Goal: Task Accomplishment & Management: Manage account settings

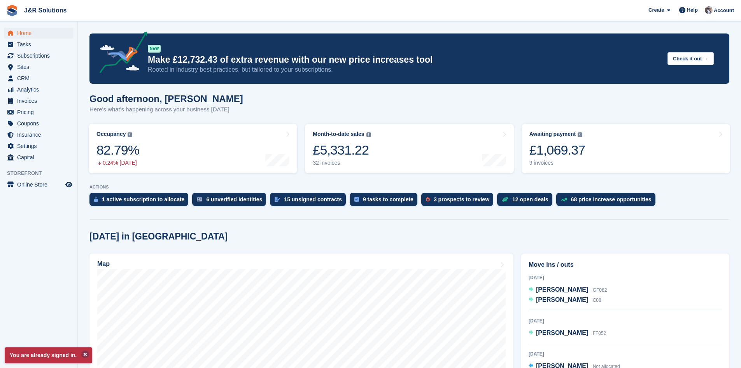
click at [83, 354] on button at bounding box center [85, 354] width 8 height 8
click at [717, 12] on span "Account" at bounding box center [724, 11] width 20 height 8
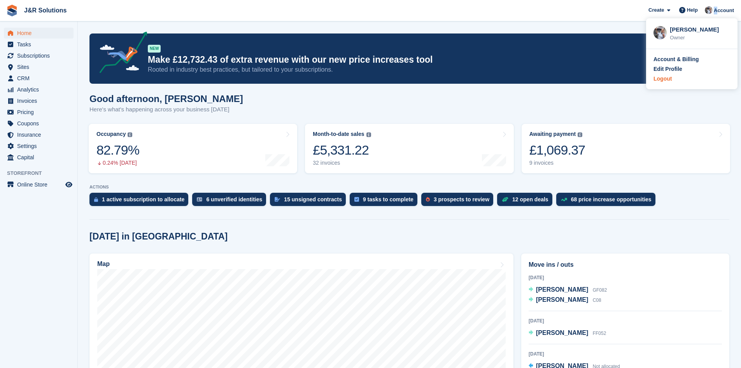
click at [669, 80] on div "Logout" at bounding box center [662, 79] width 18 height 8
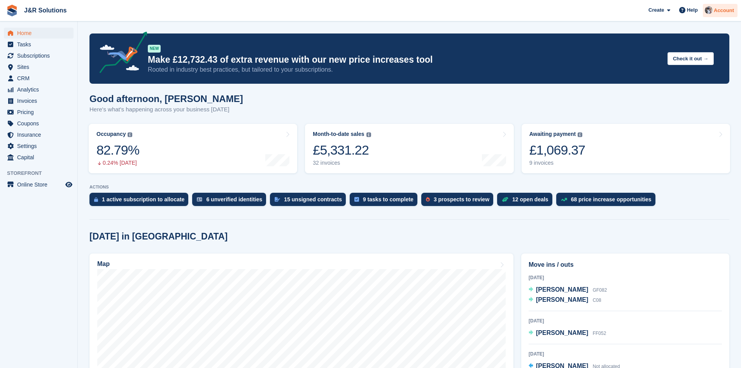
click at [725, 11] on span "Account" at bounding box center [724, 11] width 20 height 8
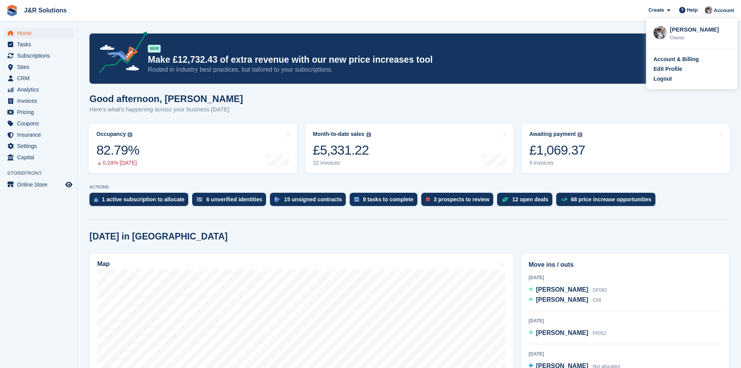
click at [661, 81] on div "Logout" at bounding box center [662, 79] width 18 height 8
